Goal: Task Accomplishment & Management: Complete application form

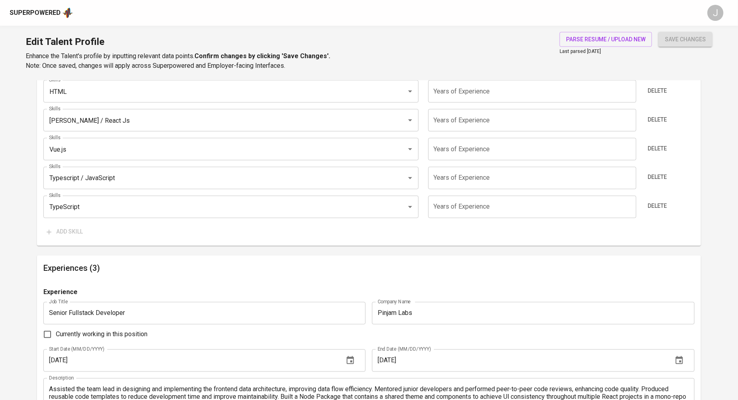
scroll to position [736, 0]
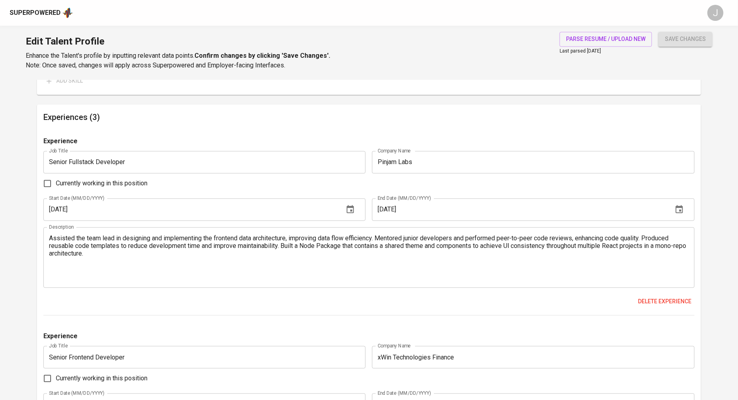
click at [482, 221] on div "Experience Job Title Senior Fullstack Developer Job Title Company Name Pinjam L…" at bounding box center [368, 227] width 651 height 180
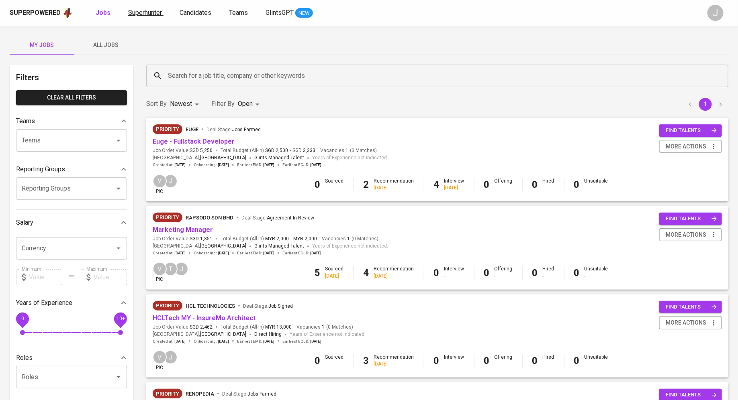
click at [144, 11] on span "Superhunter" at bounding box center [145, 13] width 34 height 8
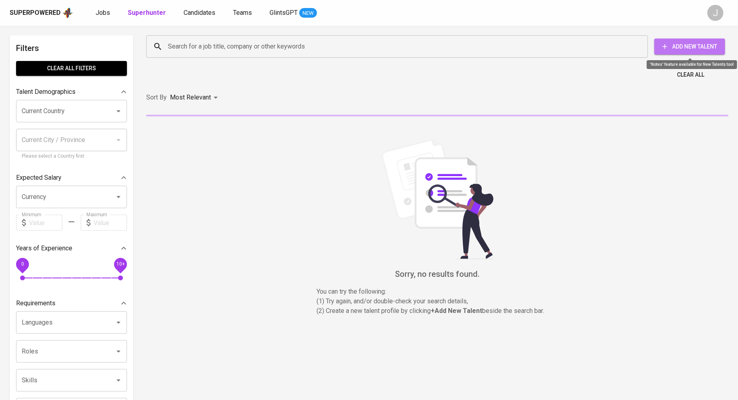
click at [689, 47] on span "Add New Talent" at bounding box center [690, 47] width 58 height 10
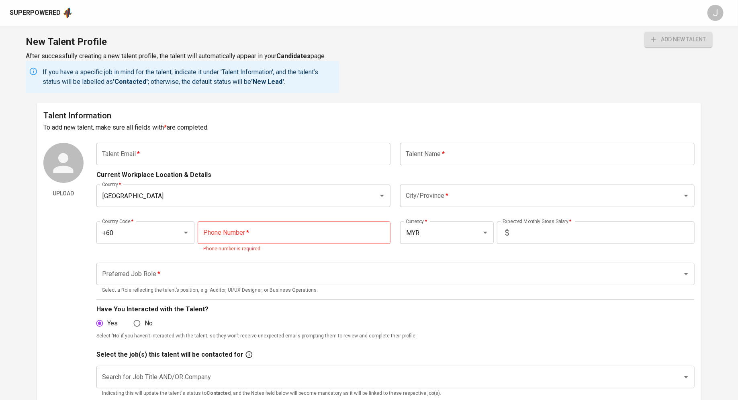
click at [154, 152] on input "text" at bounding box center [243, 154] width 294 height 22
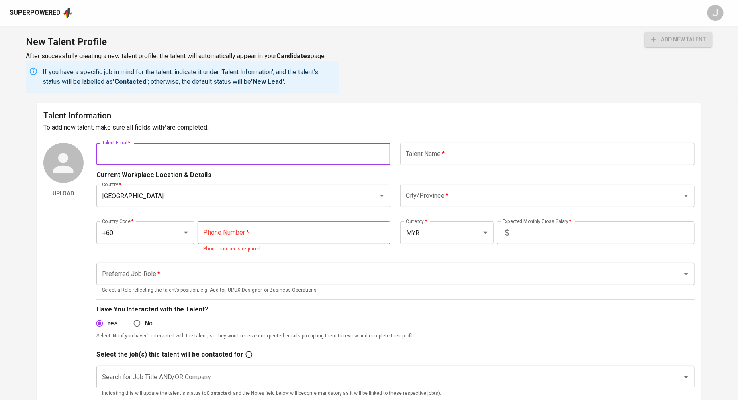
paste input "ahmadfuad489@gmail.com"
type input "ahmadfuad489@gmail.com"
click at [487, 156] on input "text" at bounding box center [547, 154] width 294 height 22
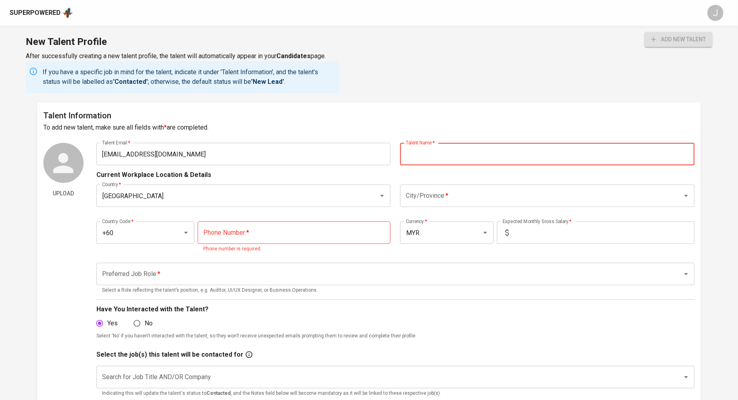
paste input "+60179269142"
click at [421, 159] on input "+60179269142" at bounding box center [547, 154] width 294 height 22
type input "+60179269142"
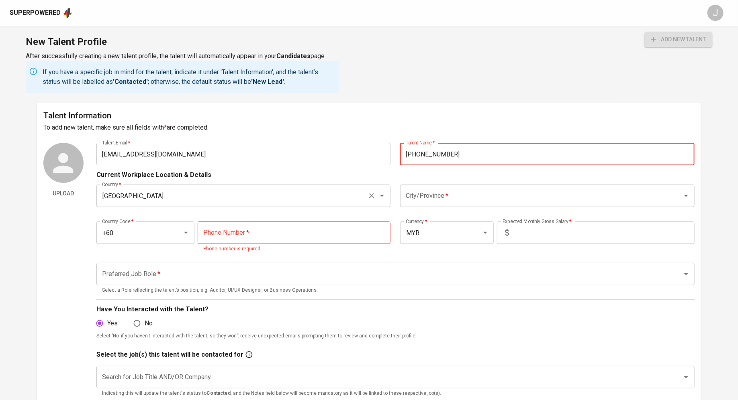
click at [250, 197] on input "[GEOGRAPHIC_DATA]" at bounding box center [232, 195] width 265 height 15
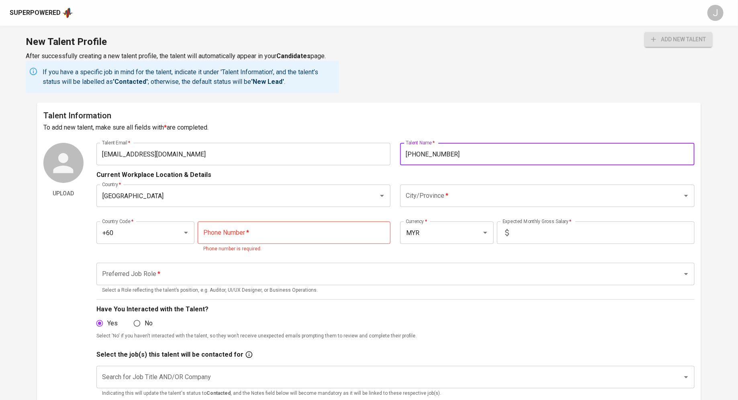
click at [482, 164] on input "+60179269142" at bounding box center [547, 154] width 294 height 22
click at [238, 231] on input "tel" at bounding box center [294, 233] width 193 height 22
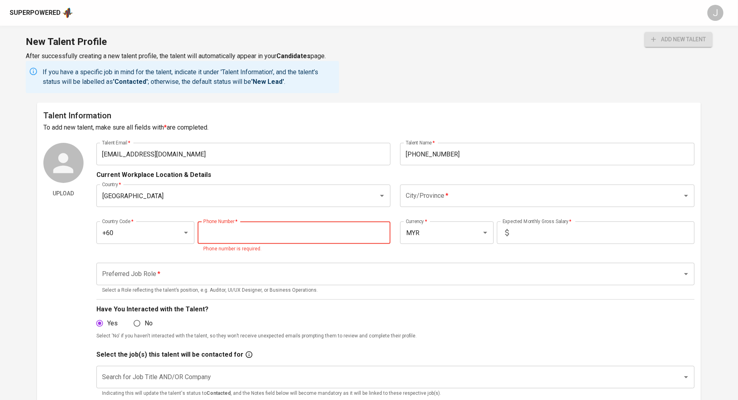
paste input "17-926-9142"
type input "17-926-9142"
click at [453, 155] on input "+60179269142" at bounding box center [547, 154] width 294 height 22
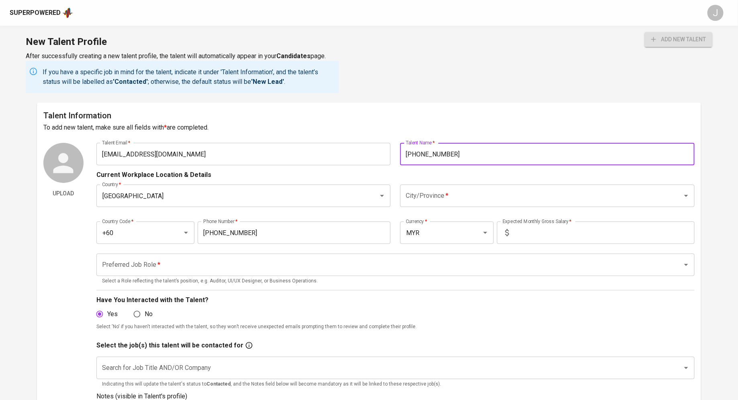
click at [453, 155] on input "+60179269142" at bounding box center [547, 154] width 294 height 22
